Goal: Navigation & Orientation: Find specific page/section

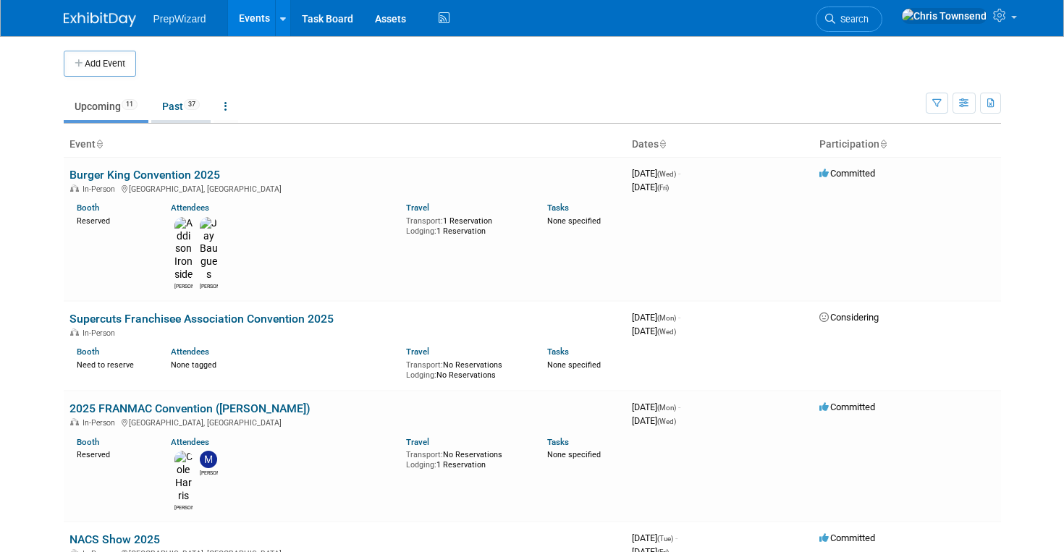
click at [179, 102] on link "Past 37" at bounding box center [180, 106] width 59 height 27
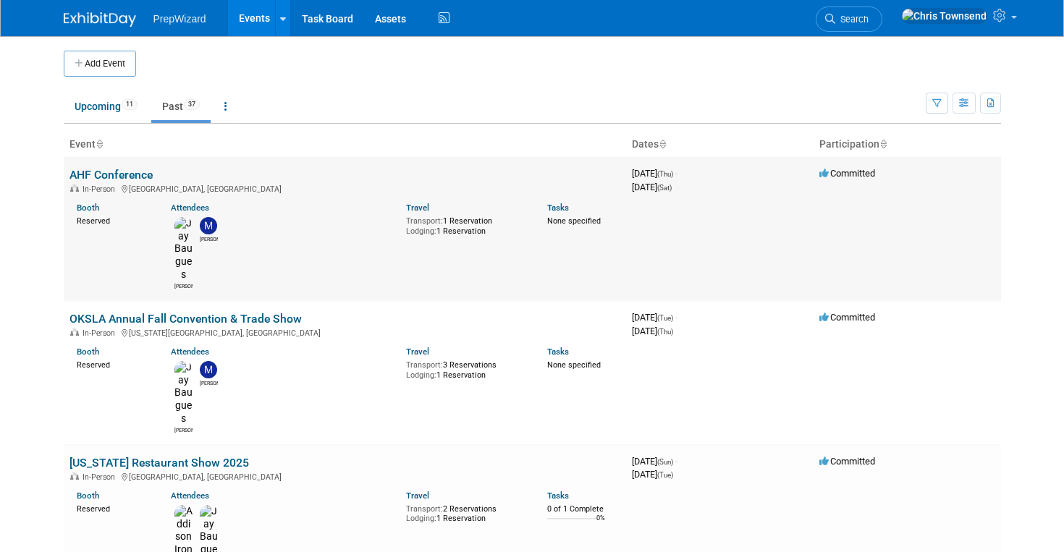
click at [117, 174] on link "AHF Conference" at bounding box center [110, 175] width 83 height 14
